Goal: Information Seeking & Learning: Learn about a topic

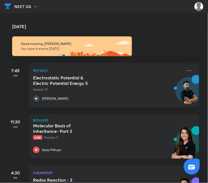
click at [94, 136] on p "Live Session 3" at bounding box center [108, 137] width 150 height 5
